Goal: Contribute content: Contribute content

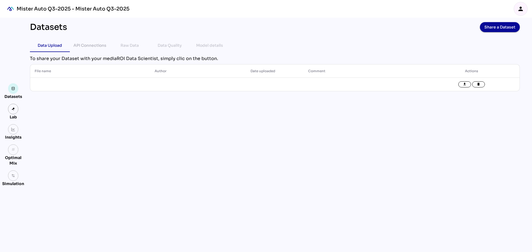
click at [126, 48] on div "Raw Data" at bounding box center [130, 45] width 18 height 7
click at [91, 42] on div "API Connections" at bounding box center [89, 45] width 33 height 7
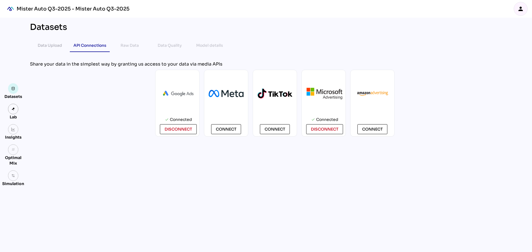
click at [121, 41] on div "Raw Data" at bounding box center [130, 45] width 18 height 13
click at [121, 42] on div "Raw Data" at bounding box center [130, 45] width 18 height 7
click at [124, 45] on div "Raw Data" at bounding box center [130, 45] width 18 height 7
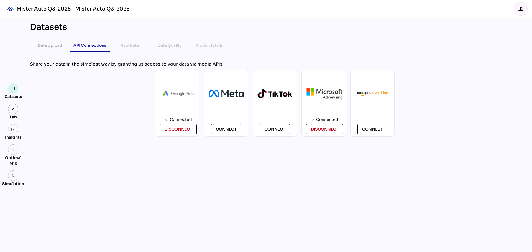
click at [518, 13] on div "person" at bounding box center [520, 8] width 13 height 13
click at [357, 68] on div "Share your data in the simplest way by granting us access to your data via medi…" at bounding box center [275, 99] width 490 height 76
click at [41, 15] on link "Mister Auto Q3-2025 - Mister Auto Q3-2025" at bounding box center [66, 9] width 125 height 18
click at [36, 8] on div "Mister Auto Q3-2025 - Mister Auto Q3-2025" at bounding box center [73, 9] width 113 height 7
click at [13, 88] on img at bounding box center [13, 89] width 4 height 4
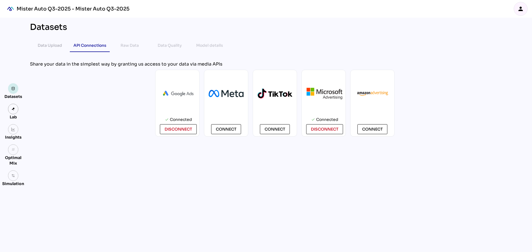
click at [13, 88] on img at bounding box center [13, 89] width 4 height 4
click at [13, 110] on img at bounding box center [13, 109] width 4 height 4
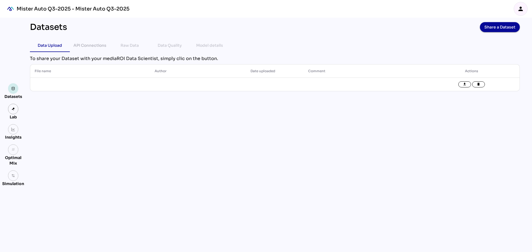
click at [14, 89] on img at bounding box center [13, 89] width 4 height 4
click at [95, 46] on div "API Connections" at bounding box center [89, 45] width 33 height 7
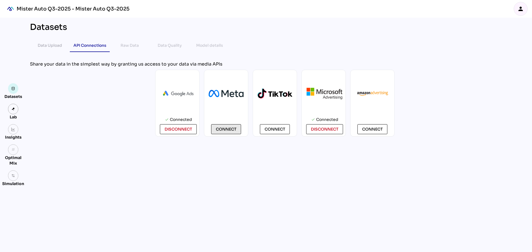
click at [228, 131] on span "Connect" at bounding box center [226, 129] width 21 height 7
click at [13, 90] on img at bounding box center [13, 89] width 4 height 4
click at [45, 47] on div "Data Upload" at bounding box center [50, 45] width 24 height 7
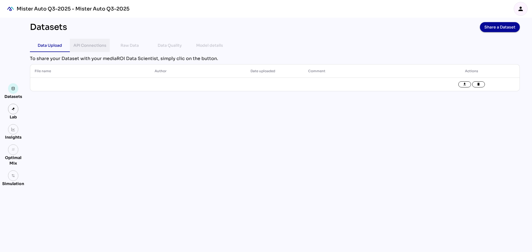
click at [88, 49] on div "API Connections" at bounding box center [89, 45] width 31 height 13
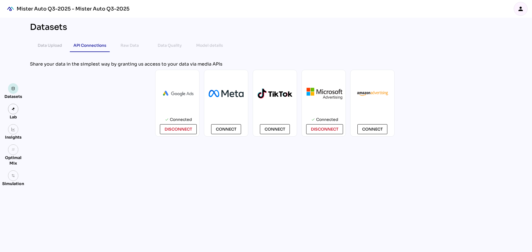
click at [11, 89] on link at bounding box center [13, 88] width 11 height 11
click at [56, 51] on div "Data Upload" at bounding box center [50, 45] width 24 height 13
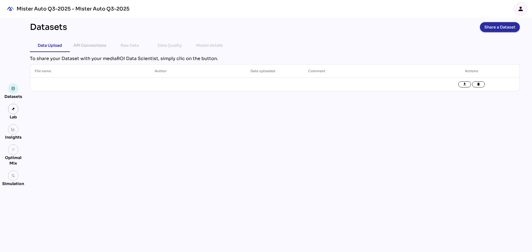
click at [500, 24] on span "Share a Dataset" at bounding box center [499, 27] width 31 height 8
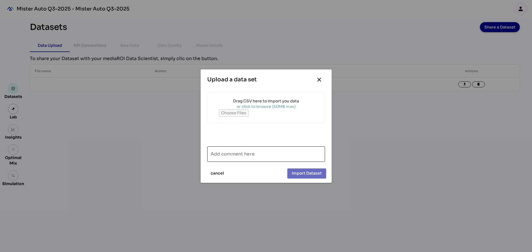
click at [266, 153] on input "Add comment here" at bounding box center [266, 155] width 111 height 16
click at [252, 112] on input "file" at bounding box center [266, 112] width 94 height 7
click at [316, 83] on span "close" at bounding box center [319, 80] width 12 height 12
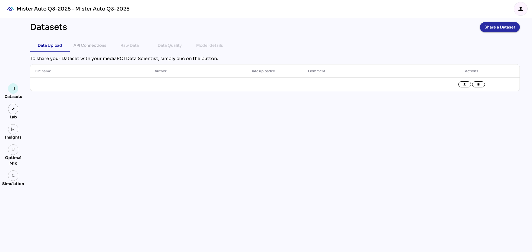
click at [496, 23] on span "Share a Dataset" at bounding box center [499, 27] width 31 height 8
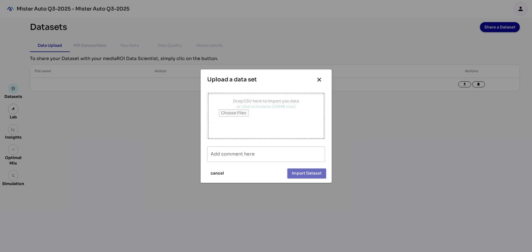
type input "**********"
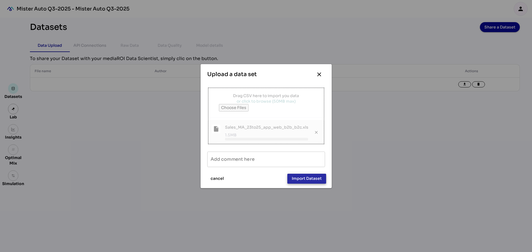
click at [313, 176] on span "Import Dataset" at bounding box center [307, 178] width 30 height 7
type input "**********"
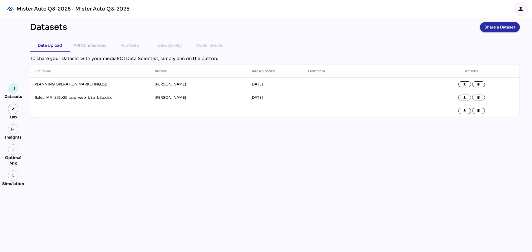
click at [507, 23] on span "Share a Dataset" at bounding box center [499, 27] width 31 height 8
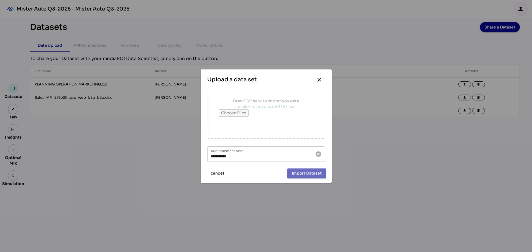
type input "**********"
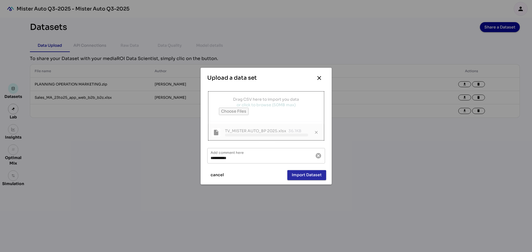
click at [299, 173] on span "Import Dataset" at bounding box center [307, 175] width 30 height 7
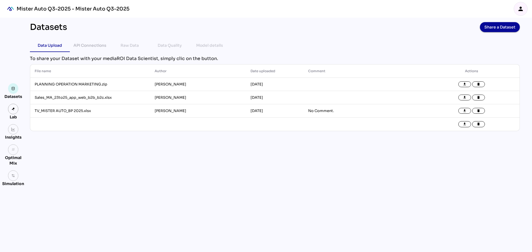
click at [117, 140] on div "Datasets Share a Dataset Data Upload API Connections Raw Data Data Quality Mode…" at bounding box center [274, 135] width 499 height 235
drag, startPoint x: 401, startPoint y: 157, endPoint x: 193, endPoint y: 66, distance: 226.2
click at [401, 157] on div "Datasets Share a Dataset Data Upload API Connections Raw Data Data Quality Mode…" at bounding box center [274, 135] width 499 height 235
click at [494, 25] on span "Share a Dataset" at bounding box center [499, 27] width 31 height 8
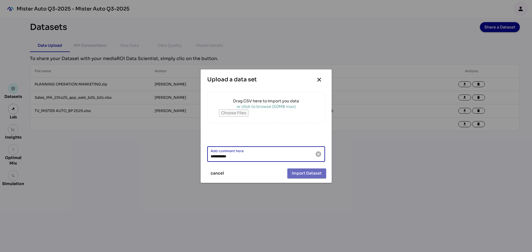
drag, startPoint x: 250, startPoint y: 155, endPoint x: 177, endPoint y: 154, distance: 72.6
click at [178, 154] on div "**********" at bounding box center [266, 126] width 532 height 252
click at [317, 80] on icon "close" at bounding box center [319, 79] width 7 height 7
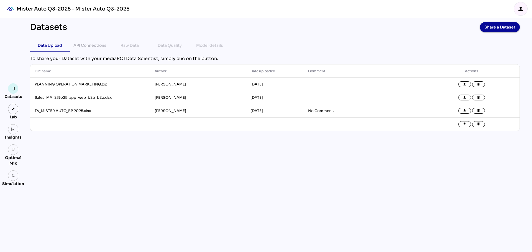
click at [387, 151] on div "Datasets Share a Dataset Data Upload API Connections Raw Data Data Quality Mode…" at bounding box center [274, 135] width 499 height 235
click at [409, 132] on div "Datasets Share a Dataset Data Upload API Connections Raw Data Data Quality Mode…" at bounding box center [274, 135] width 499 height 235
